Goal: Task Accomplishment & Management: Complete application form

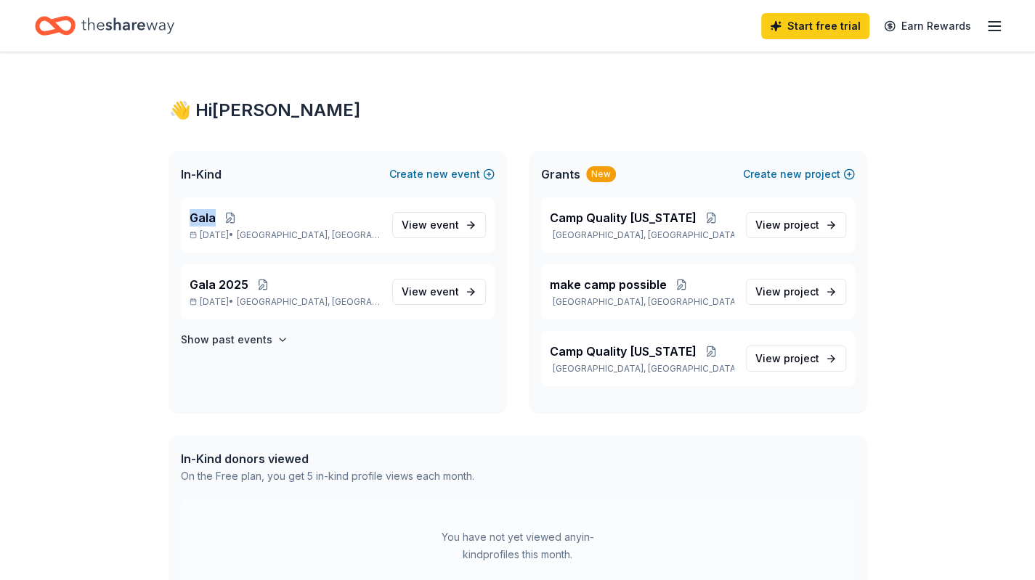
click at [195, 227] on div "Gala [DATE] • [GEOGRAPHIC_DATA], [GEOGRAPHIC_DATA]" at bounding box center [285, 225] width 191 height 32
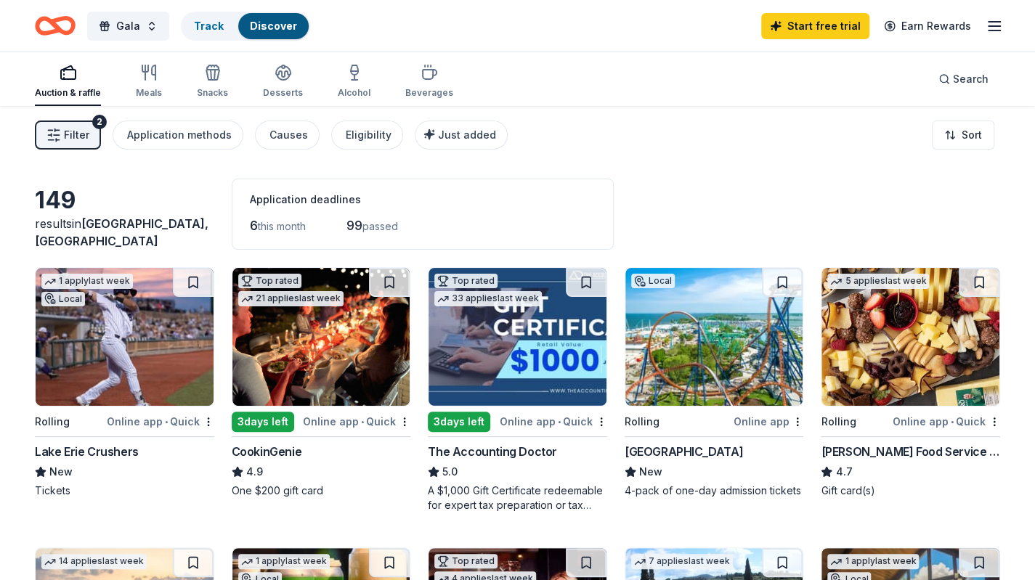
click at [195, 215] on div "149" at bounding box center [124, 200] width 179 height 29
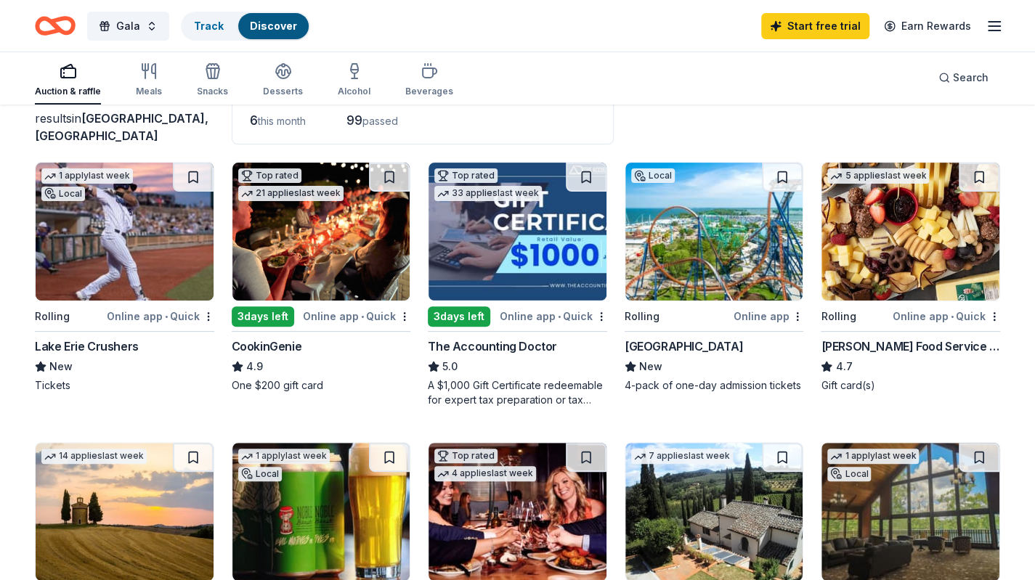
scroll to position [106, 0]
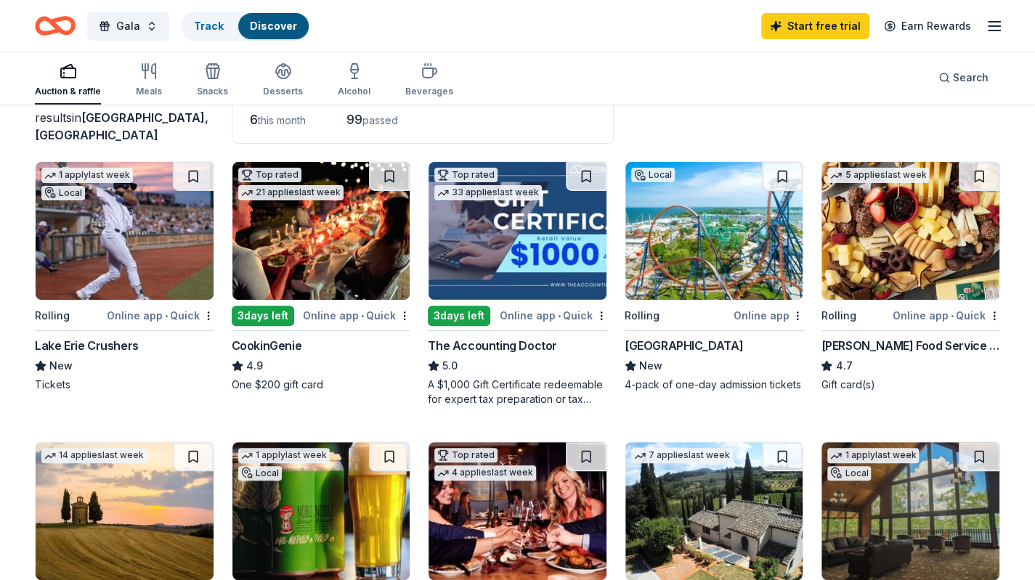
click at [686, 285] on img at bounding box center [714, 231] width 178 height 138
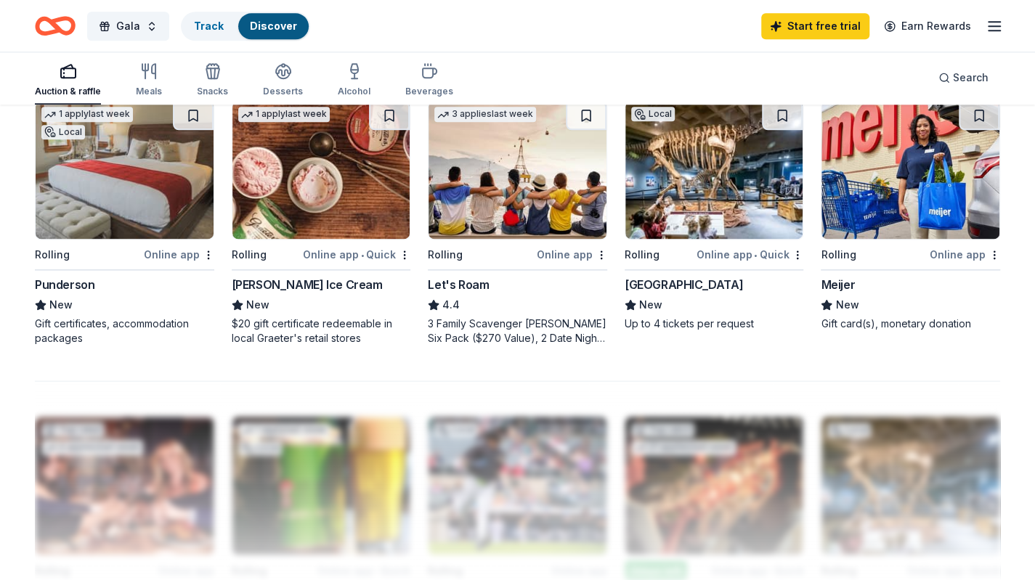
scroll to position [1002, 0]
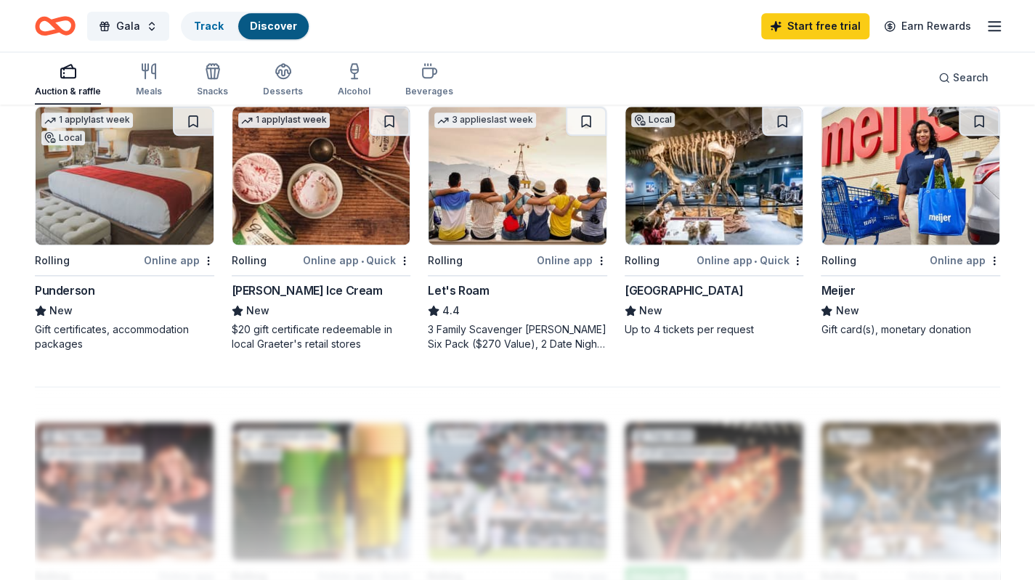
click at [930, 326] on div "Gift card(s), monetary donation" at bounding box center [910, 330] width 179 height 15
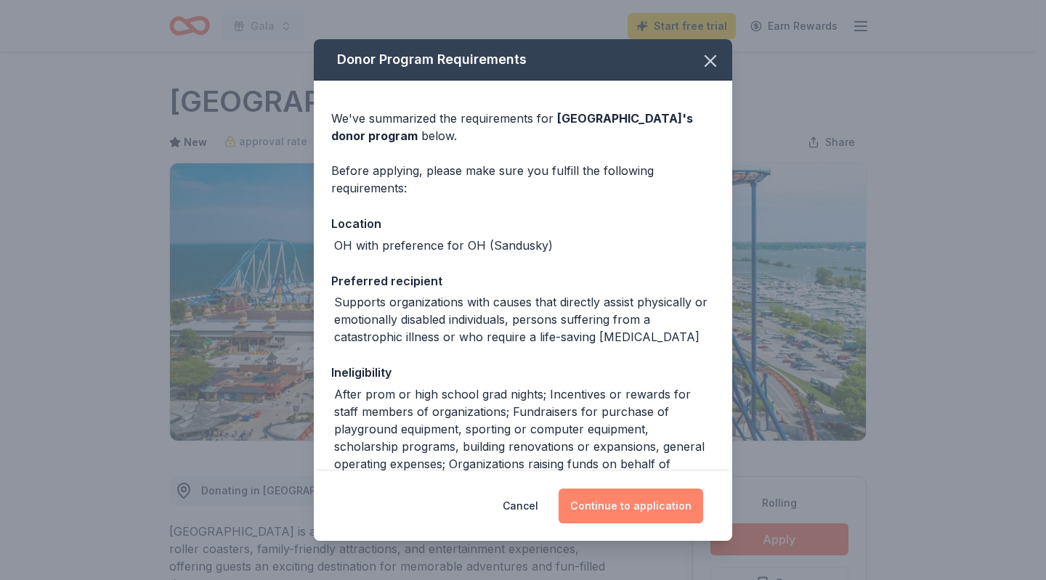
click at [638, 504] on button "Continue to application" at bounding box center [631, 506] width 145 height 35
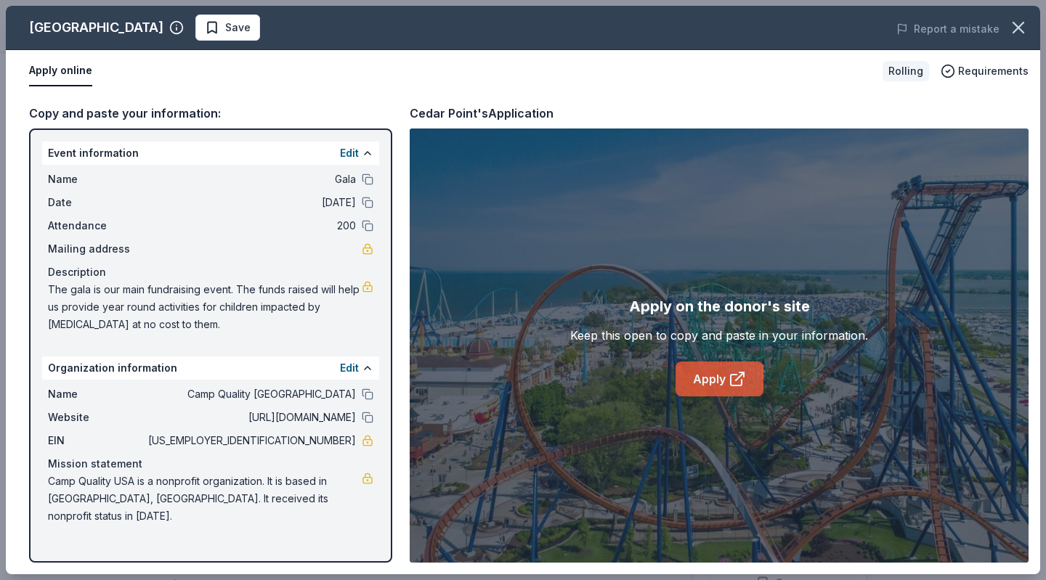
click at [693, 384] on link "Apply" at bounding box center [720, 379] width 88 height 35
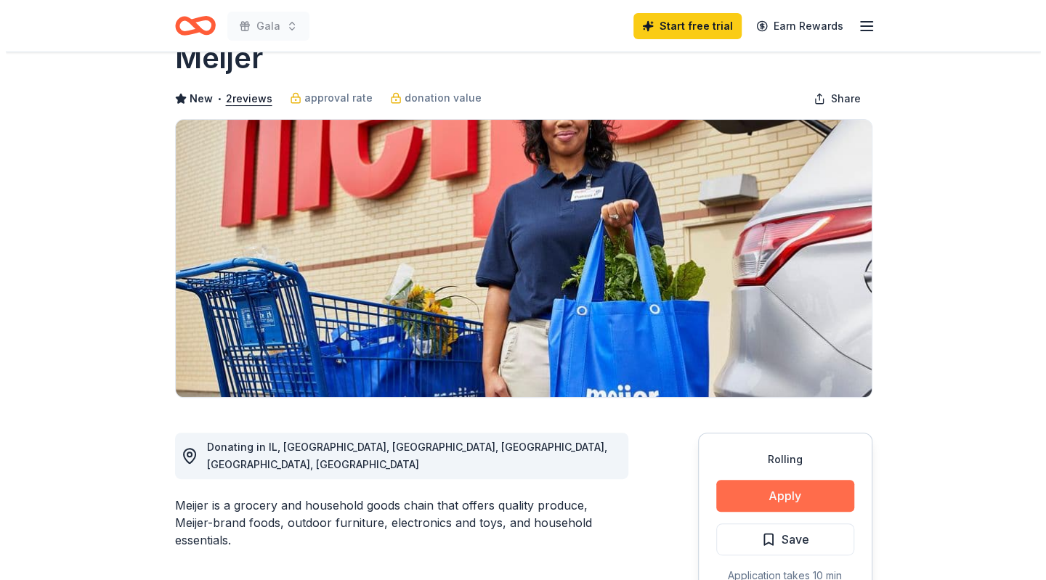
scroll to position [44, 0]
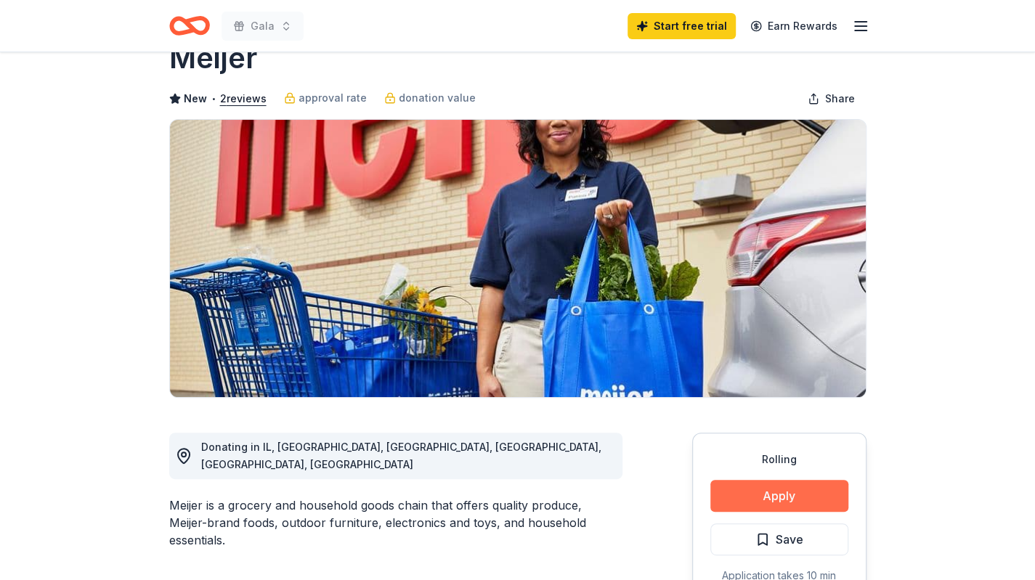
click at [748, 495] on button "Apply" at bounding box center [779, 496] width 138 height 32
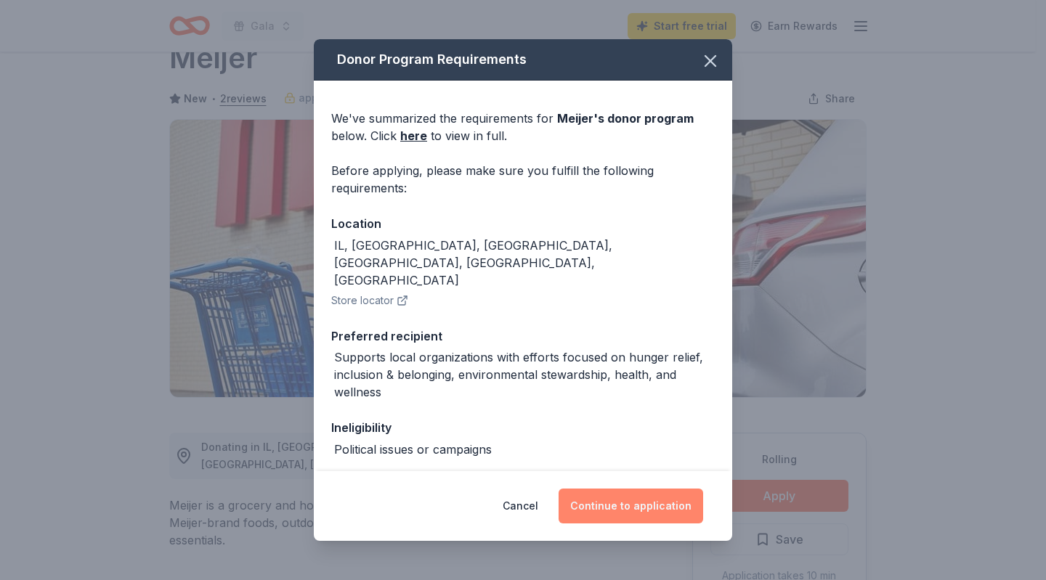
click at [609, 503] on button "Continue to application" at bounding box center [631, 506] width 145 height 35
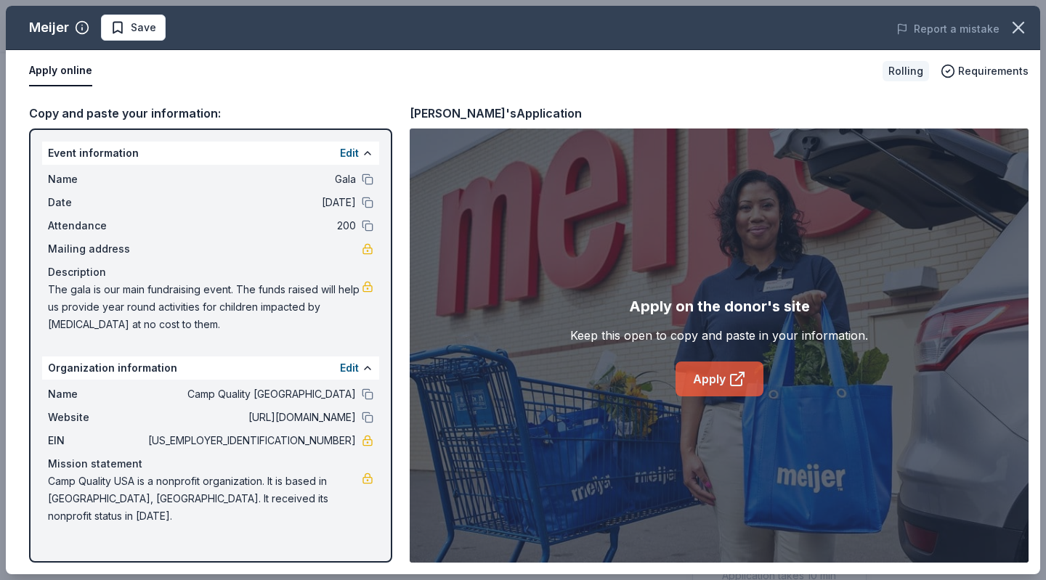
click at [707, 377] on link "Apply" at bounding box center [720, 379] width 88 height 35
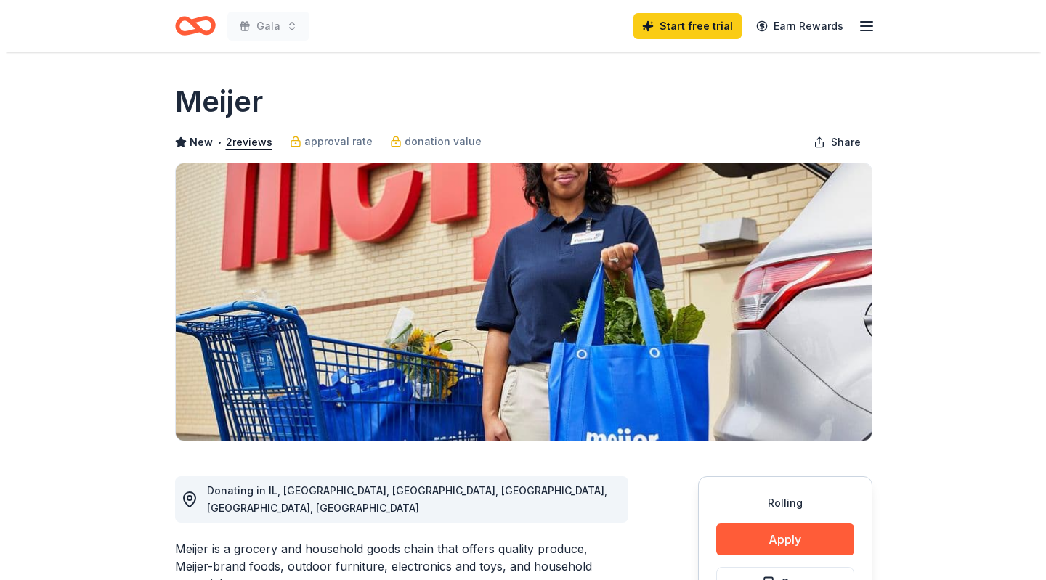
scroll to position [44, 0]
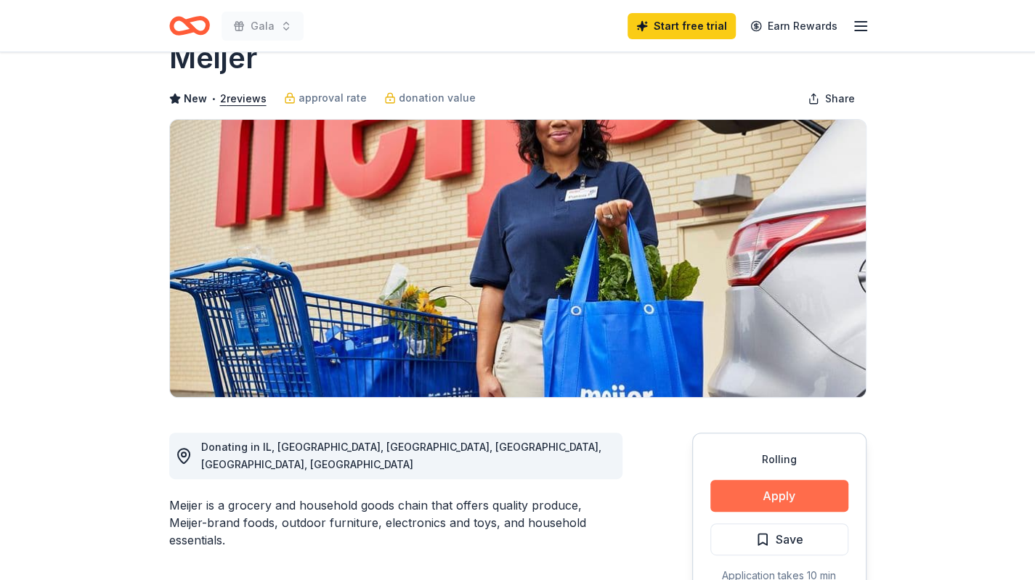
click at [758, 496] on button "Apply" at bounding box center [779, 496] width 138 height 32
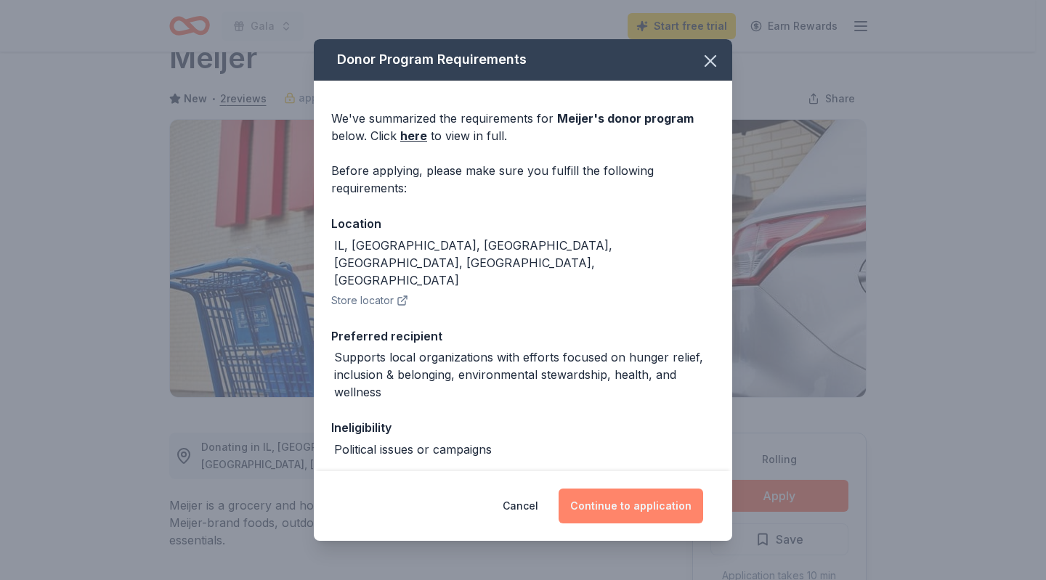
click at [651, 510] on button "Continue to application" at bounding box center [631, 506] width 145 height 35
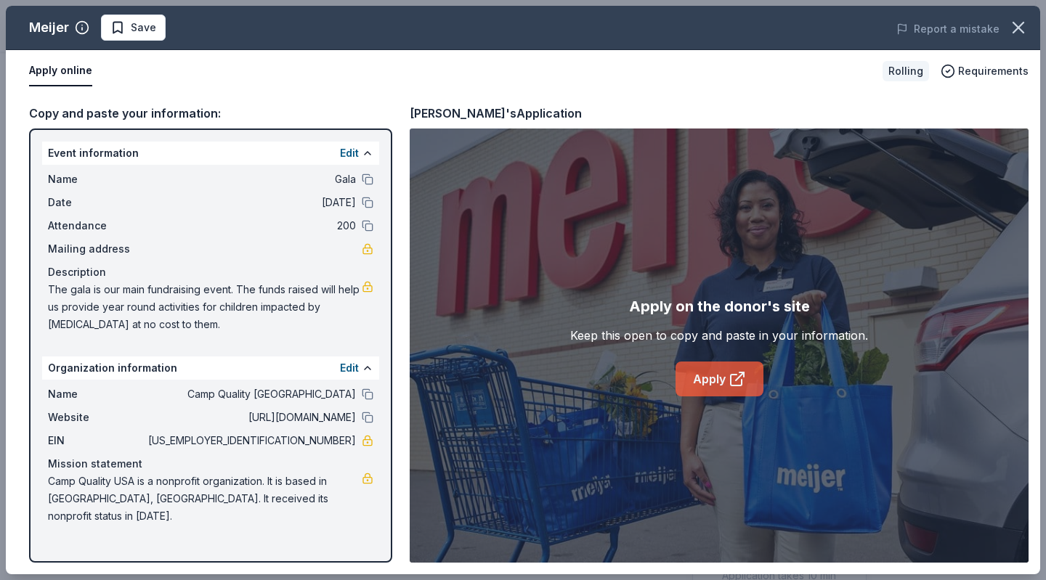
click at [714, 384] on link "Apply" at bounding box center [720, 379] width 88 height 35
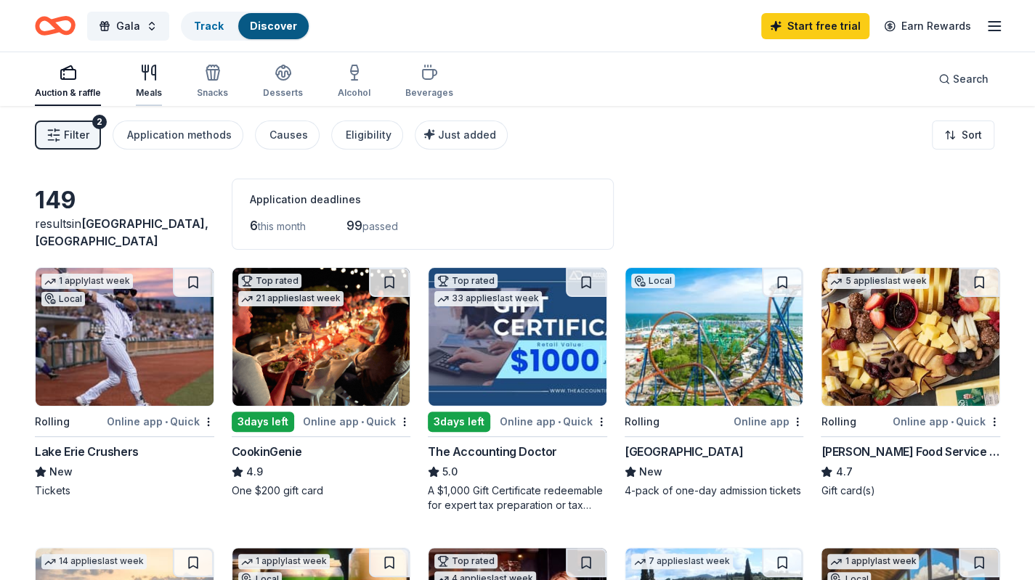
click at [147, 84] on div "Meals" at bounding box center [149, 81] width 26 height 35
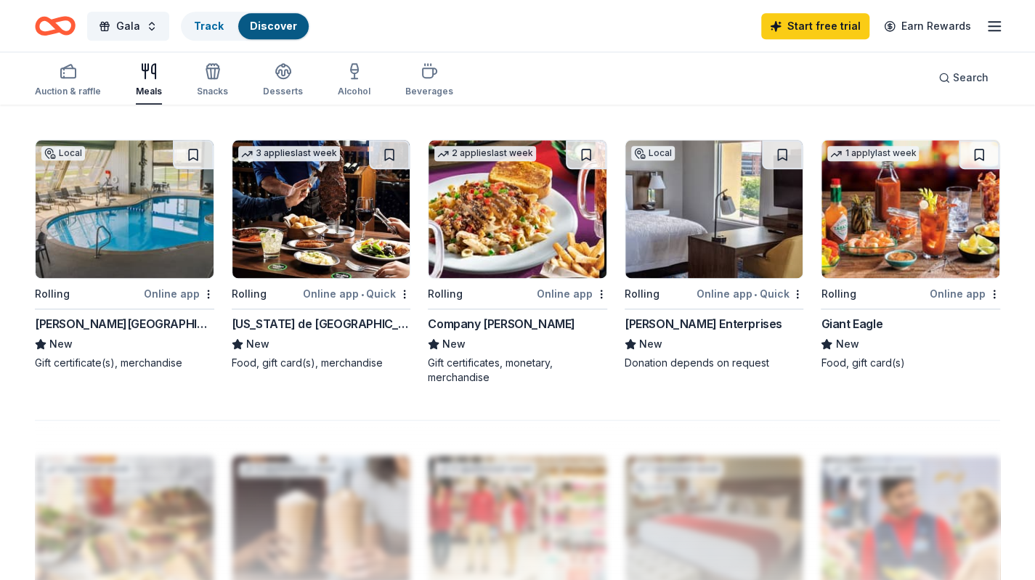
scroll to position [942, 0]
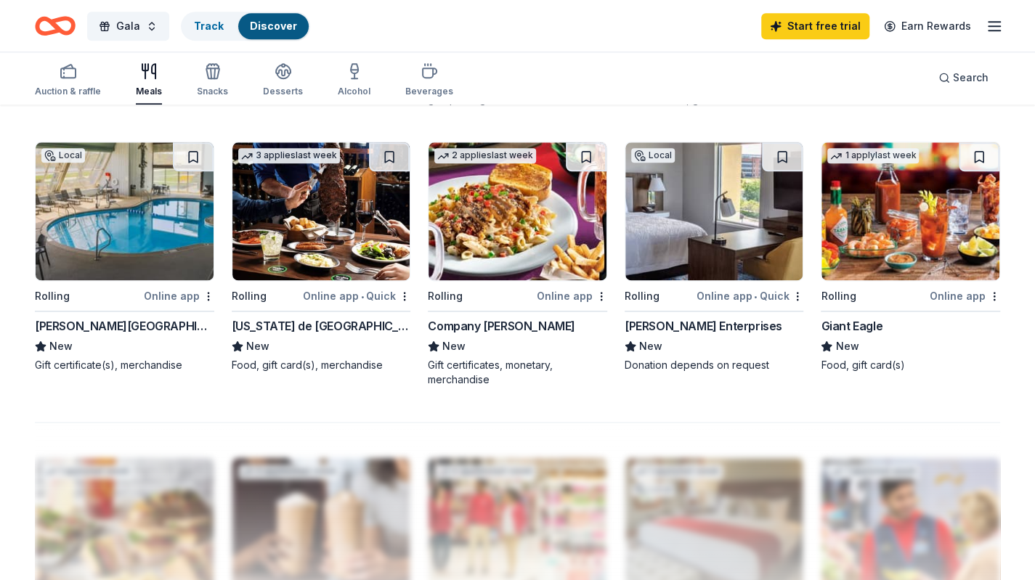
click at [860, 267] on img at bounding box center [911, 211] width 178 height 138
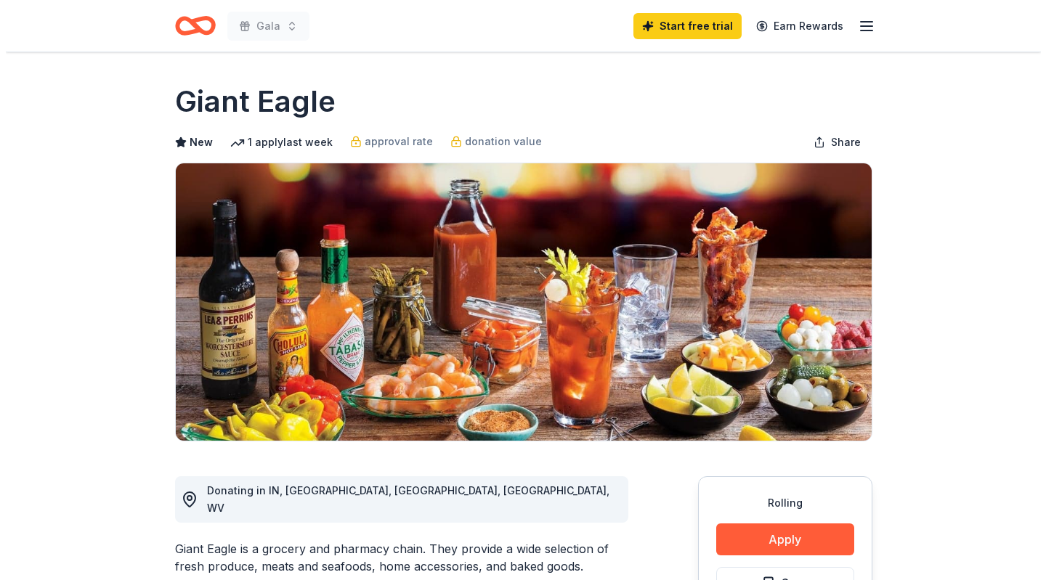
scroll to position [145, 0]
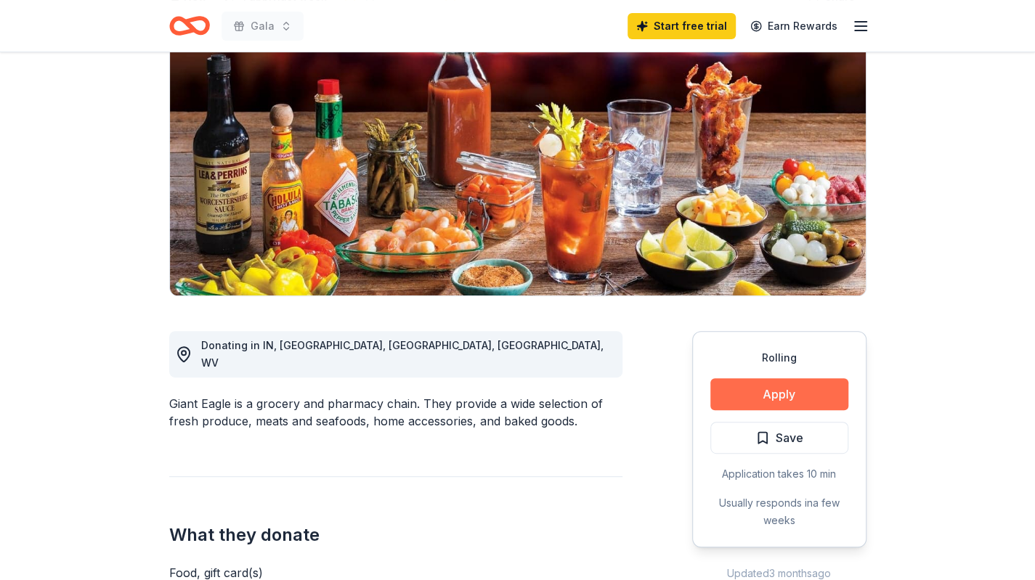
drag, startPoint x: 0, startPoint y: 0, endPoint x: 782, endPoint y: 392, distance: 874.8
drag, startPoint x: 782, startPoint y: 392, endPoint x: 755, endPoint y: 397, distance: 27.4
click at [755, 397] on button "Apply" at bounding box center [779, 394] width 138 height 32
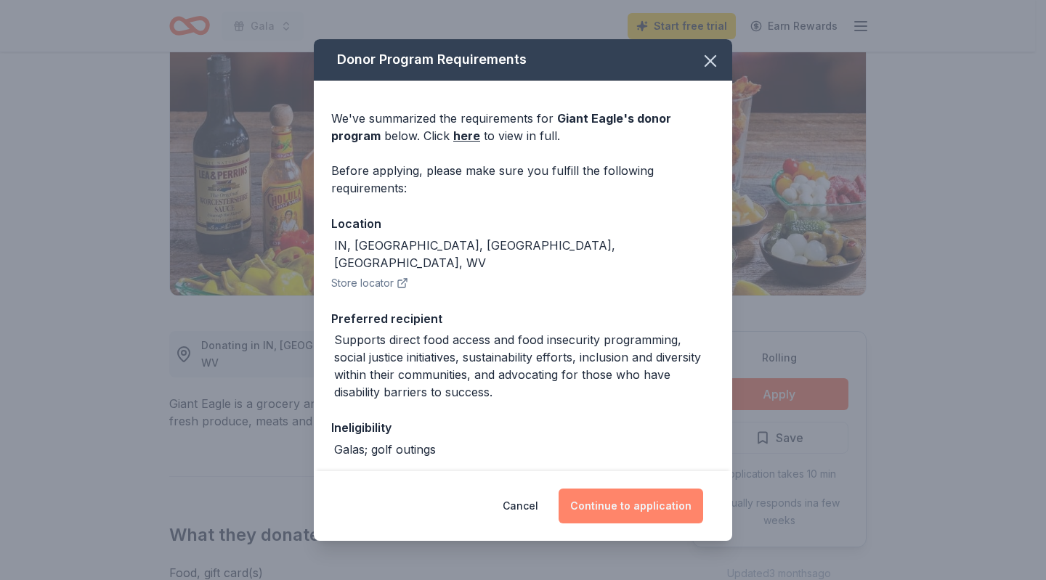
click at [640, 503] on button "Continue to application" at bounding box center [631, 506] width 145 height 35
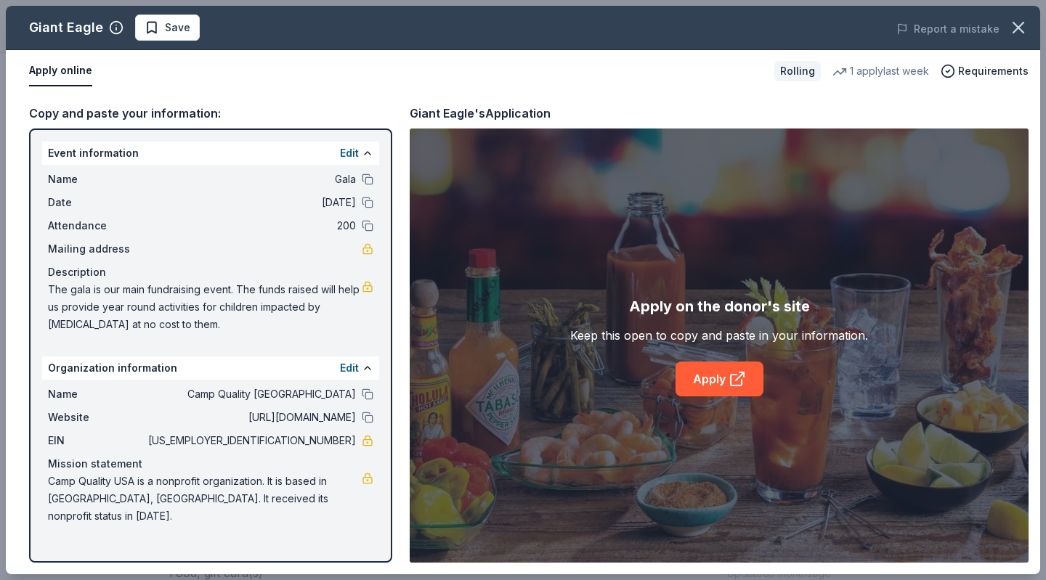
click at [885, 411] on div "Apply on the donor's site Keep this open to copy and paste in your information.…" at bounding box center [719, 346] width 619 height 434
click at [729, 377] on icon at bounding box center [737, 378] width 17 height 17
